Goal: Check status: Check status

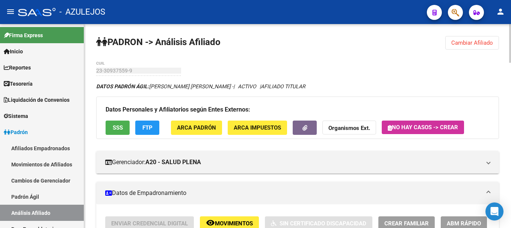
click at [464, 43] on span "Cambiar Afiliado" at bounding box center [472, 42] width 42 height 7
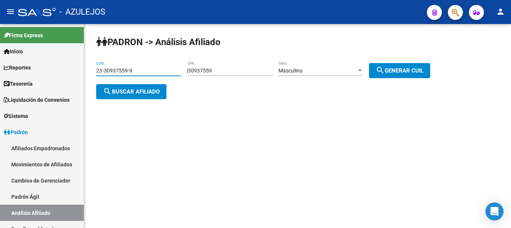
drag, startPoint x: 97, startPoint y: 71, endPoint x: 138, endPoint y: 71, distance: 41.7
click at [138, 71] on input "23-30937559-9" at bounding box center [138, 71] width 85 height 6
drag, startPoint x: 194, startPoint y: 68, endPoint x: 221, endPoint y: 70, distance: 26.3
click at [221, 70] on div "| 30937559 DNI Masculino Sexo search Generar CUIL" at bounding box center [311, 71] width 249 height 6
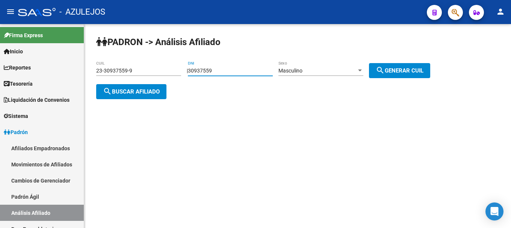
drag, startPoint x: 221, startPoint y: 70, endPoint x: 193, endPoint y: 68, distance: 27.1
click at [193, 68] on div "| 30937559 DNI Masculino Sexo search Generar CUIL" at bounding box center [311, 71] width 249 height 6
paste input "29.660280"
type input "29.660280"
click at [363, 72] on div at bounding box center [360, 71] width 7 height 6
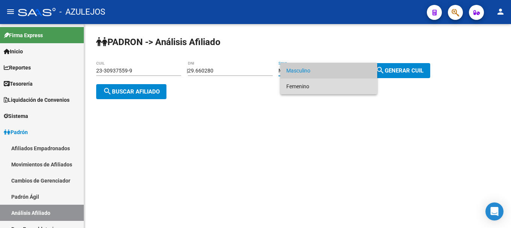
click at [363, 83] on span "Femenino" at bounding box center [328, 87] width 85 height 16
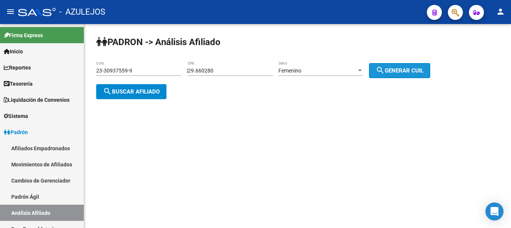
click at [403, 68] on span "search Generar CUIL" at bounding box center [400, 70] width 48 height 7
type input "[US_EMPLOYER_IDENTIFICATION_NUMBER]"
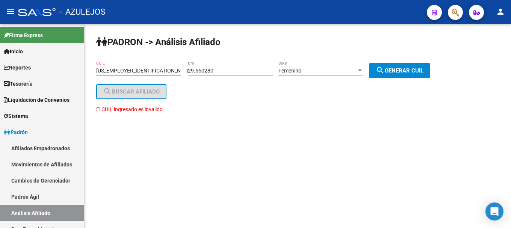
click at [203, 71] on input "29.660280" at bounding box center [230, 71] width 85 height 6
type input "29660280"
click at [393, 69] on span "search Generar CUIL" at bounding box center [400, 70] width 48 height 7
type input "27-29660280-4"
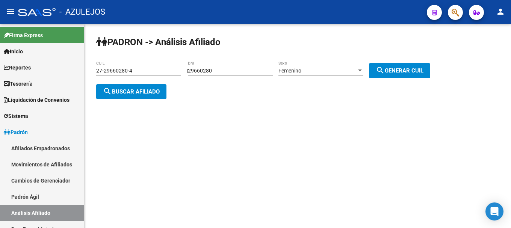
click at [157, 89] on span "search Buscar afiliado" at bounding box center [131, 91] width 57 height 7
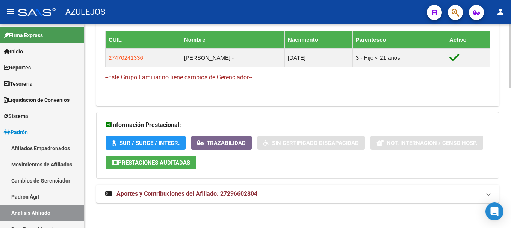
scroll to position [452, 0]
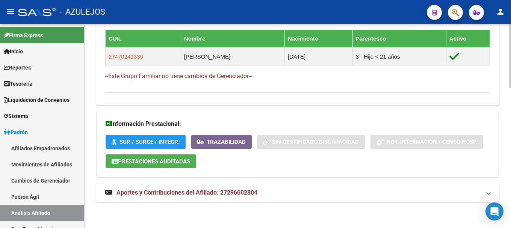
click at [171, 195] on span "Aportes y Contribuciones del Afiliado: 27296602804" at bounding box center [186, 192] width 141 height 7
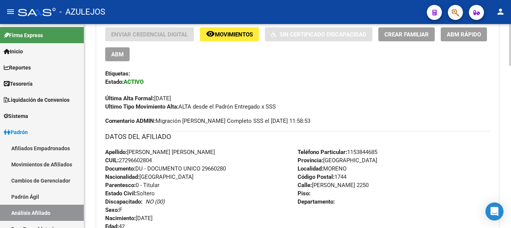
scroll to position [114, 0]
